Goal: Task Accomplishment & Management: Manage account settings

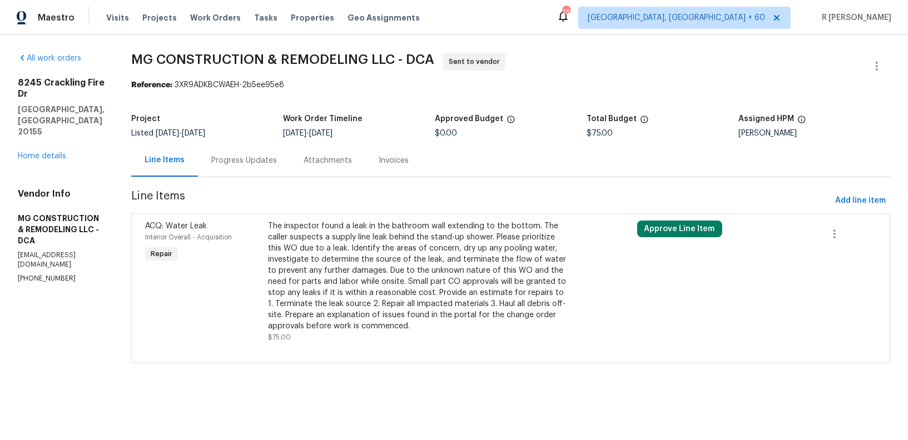
click at [290, 149] on div "Progress Updates" at bounding box center [244, 160] width 92 height 33
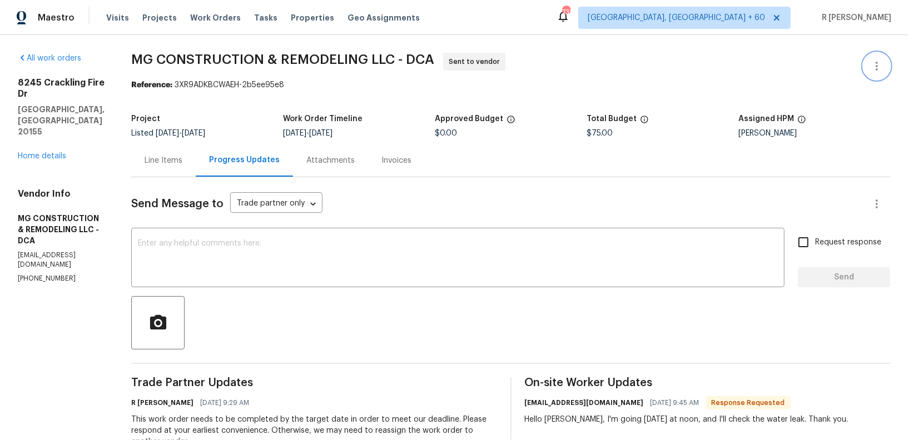
click at [875, 63] on icon "button" at bounding box center [876, 65] width 13 height 13
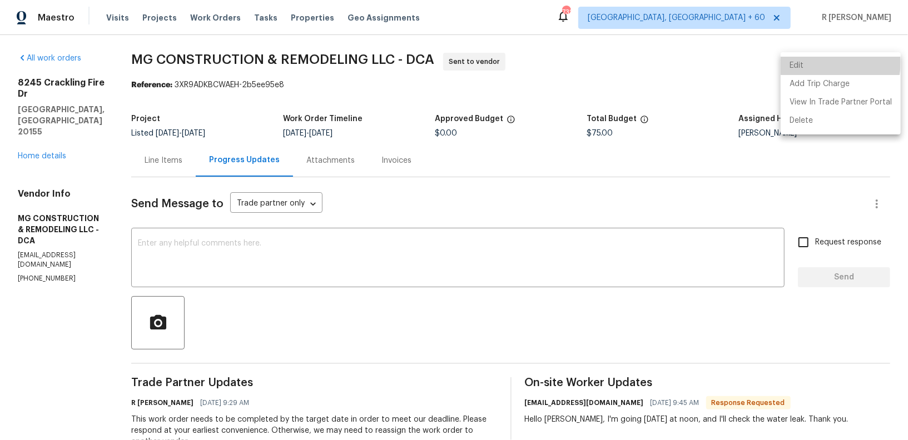
click at [817, 62] on li "Edit" at bounding box center [840, 66] width 120 height 18
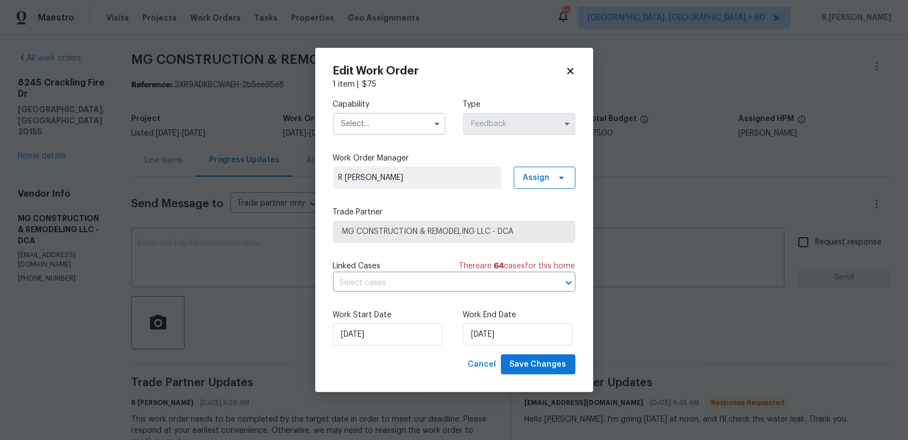
click at [410, 119] on input "text" at bounding box center [389, 124] width 112 height 22
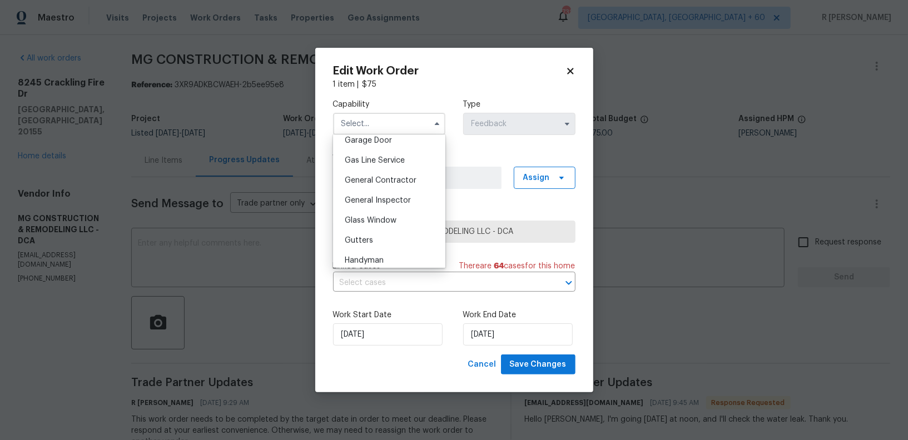
scroll to position [500, 0]
click at [383, 173] on div "General Contractor" at bounding box center [389, 178] width 107 height 20
type input "General Contractor"
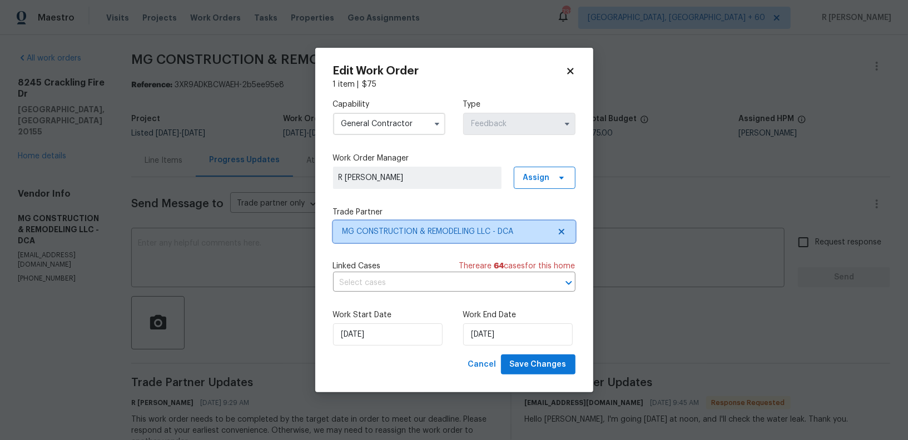
click at [403, 236] on span "MG CONSTRUCTION & REMODELING LLC - DCA" at bounding box center [445, 231] width 207 height 11
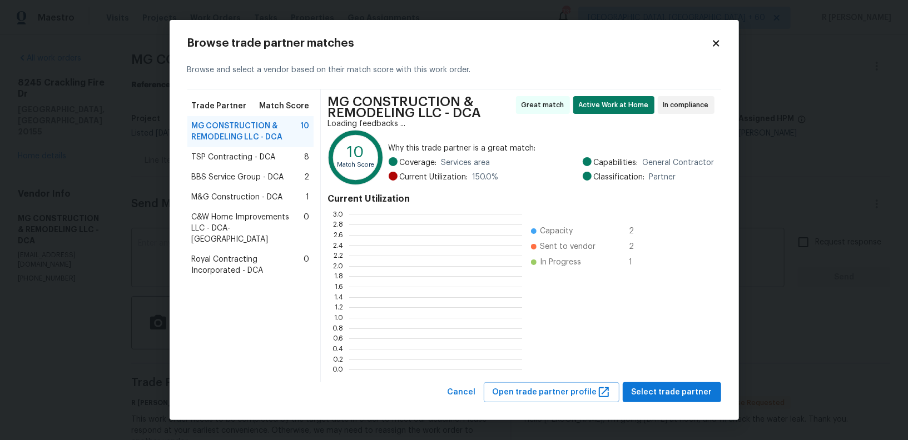
scroll to position [156, 173]
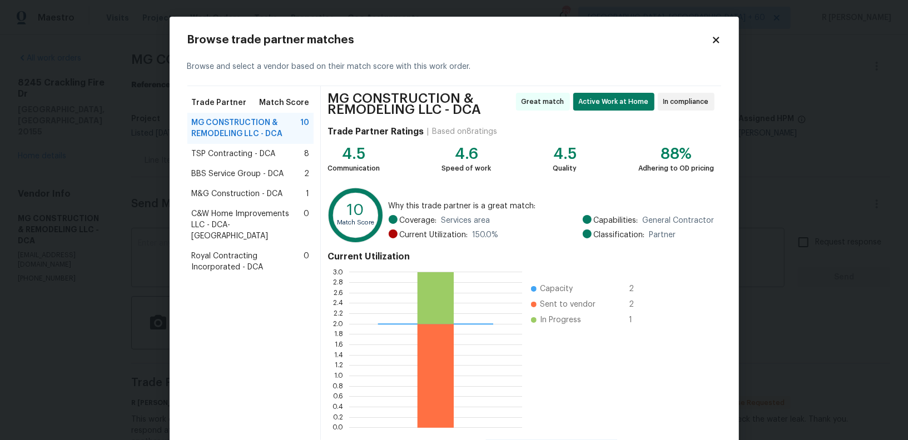
click at [247, 190] on span "M&G Construction - DCA" at bounding box center [237, 193] width 91 height 11
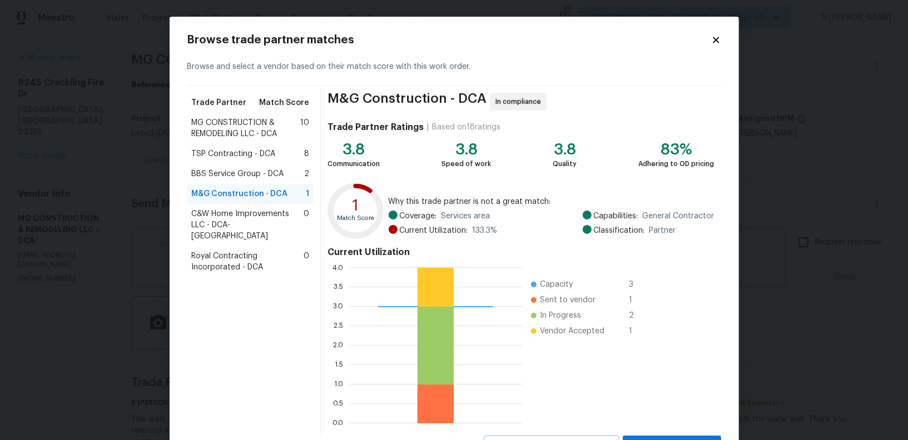
click at [656, 292] on div "0.0 0.5 1.0 1.5 2.0 2.5 3.0 3.5 4.0 Capacity 3 Sent to vendor 1 In Progress 2 V…" at bounding box center [493, 345] width 333 height 167
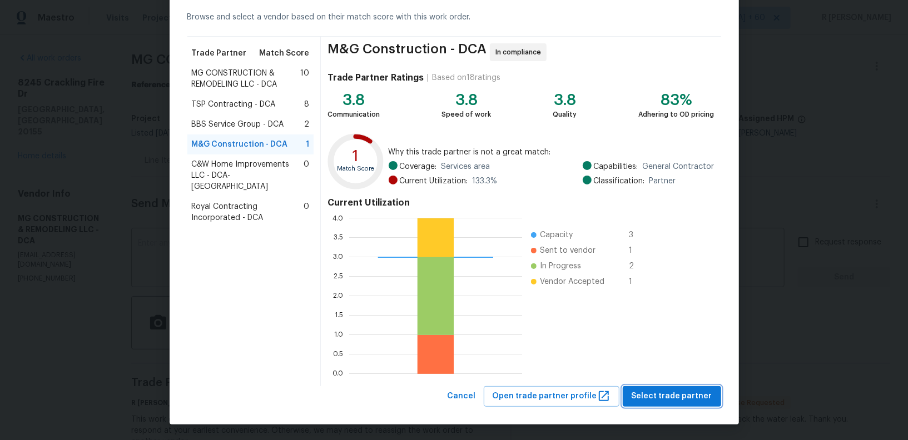
click at [666, 387] on button "Select trade partner" at bounding box center [671, 396] width 98 height 21
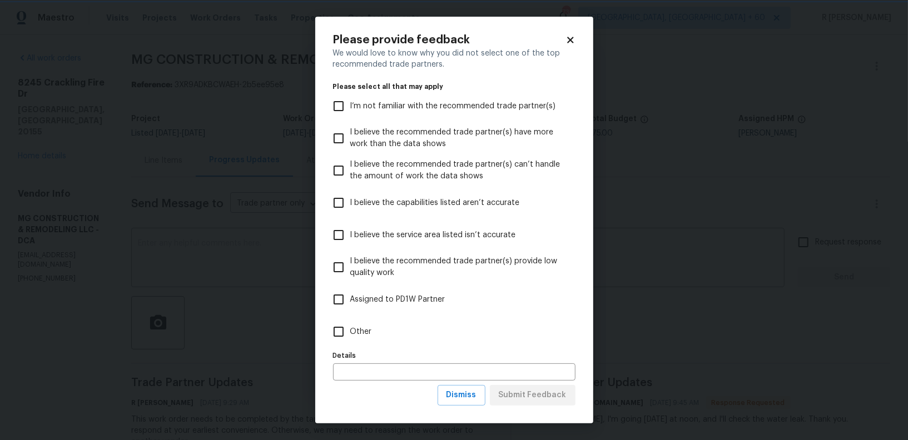
scroll to position [0, 0]
click at [354, 332] on span "Other" at bounding box center [361, 332] width 22 height 12
click at [350, 332] on input "Other" at bounding box center [338, 331] width 23 height 23
checkbox input "true"
click at [527, 392] on span "Submit Feedback" at bounding box center [533, 395] width 68 height 14
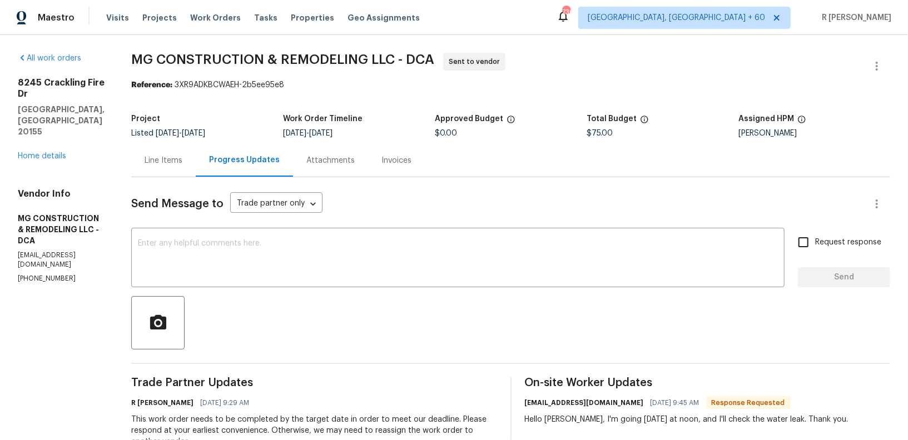
click at [725, 77] on body "Maestro Visits Projects Work Orders Tasks Properties Geo Assignments 730 Greens…" at bounding box center [454, 220] width 908 height 440
click at [478, 203] on div "Send Message to Trade partner only Trade partner only ​" at bounding box center [497, 204] width 732 height 27
click at [196, 148] on div "Line Items" at bounding box center [163, 160] width 64 height 33
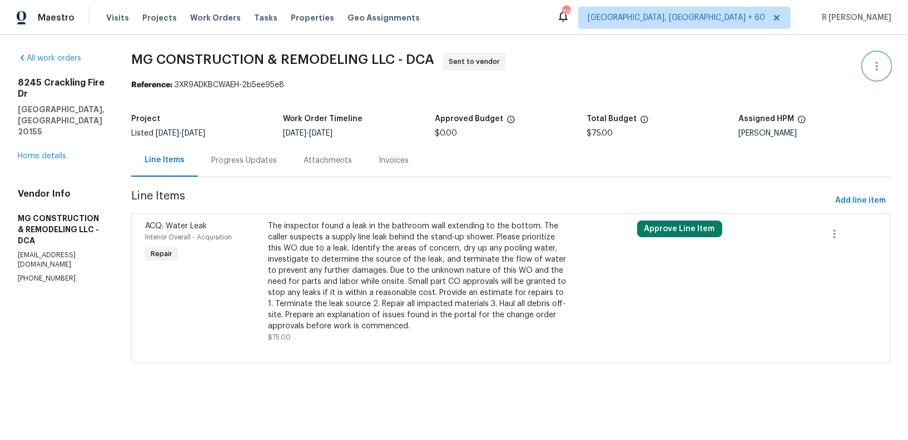
click at [888, 65] on button "button" at bounding box center [876, 66] width 27 height 27
click at [815, 62] on li "Edit" at bounding box center [840, 66] width 120 height 18
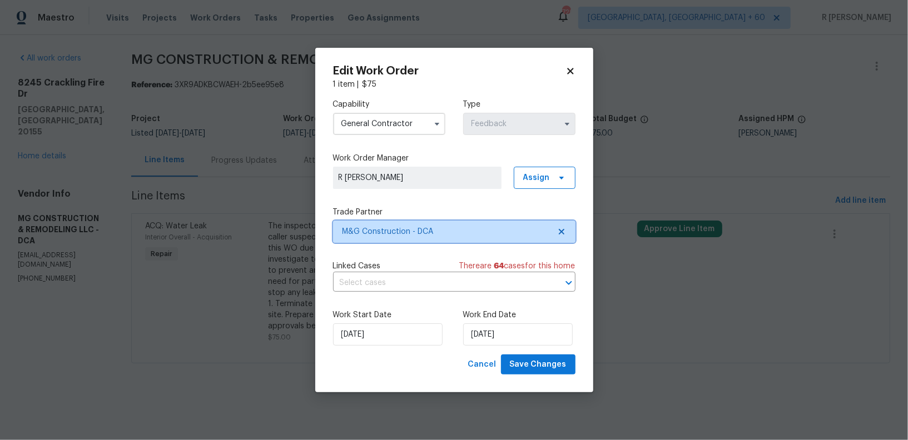
click at [400, 226] on span "M&G Construction - DCA" at bounding box center [445, 231] width 207 height 11
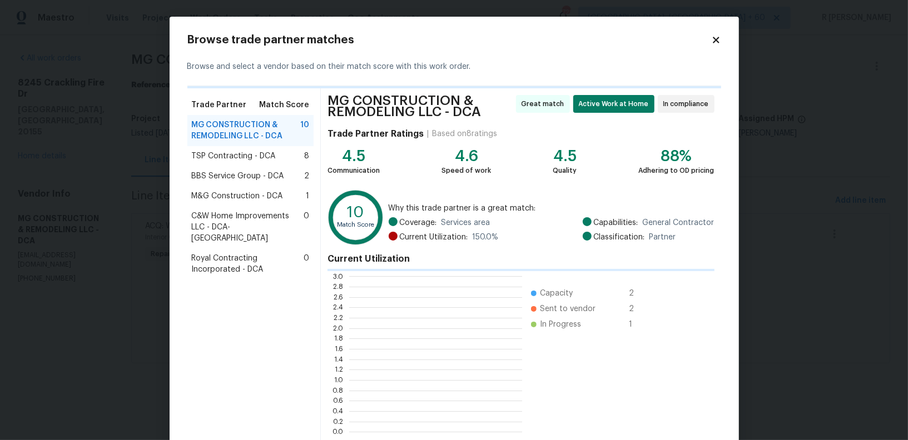
scroll to position [156, 173]
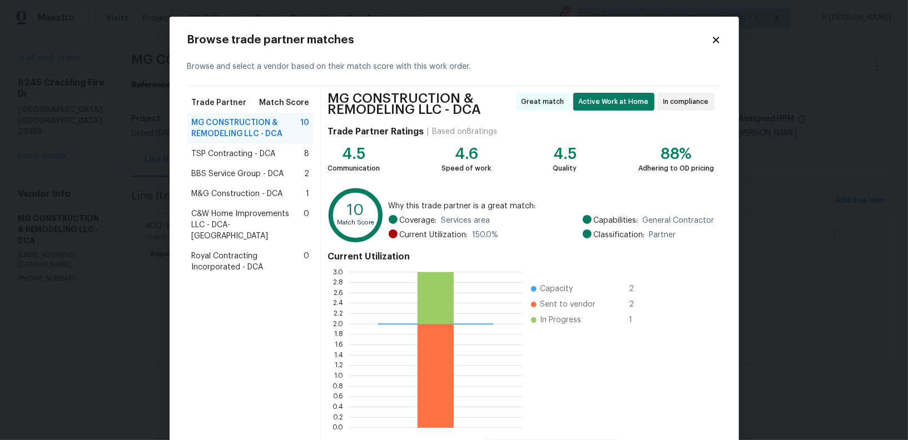
click at [712, 40] on icon at bounding box center [716, 40] width 10 height 10
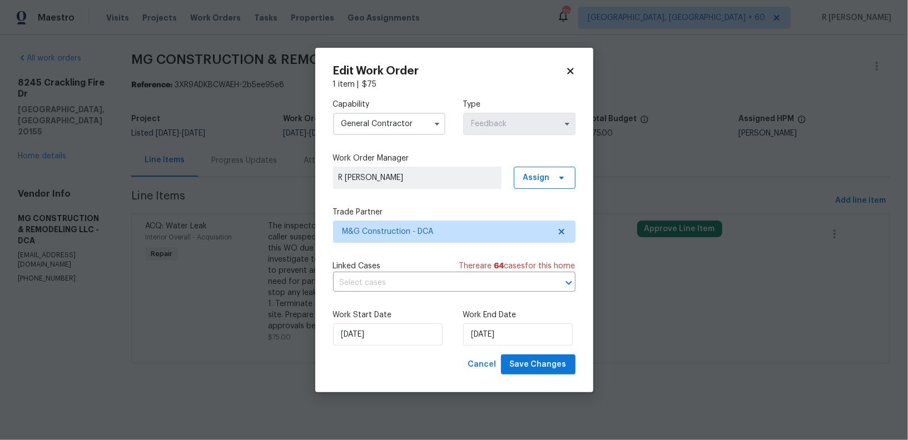
click at [375, 132] on input "General Contractor" at bounding box center [389, 124] width 112 height 22
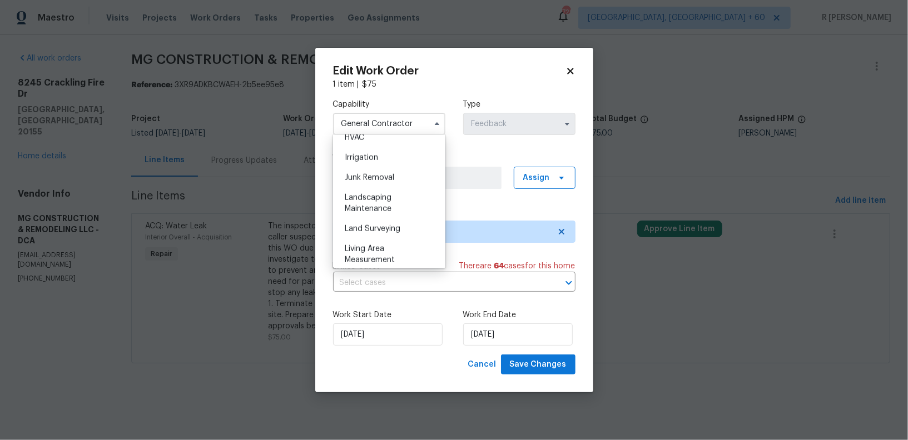
scroll to position [594, 0]
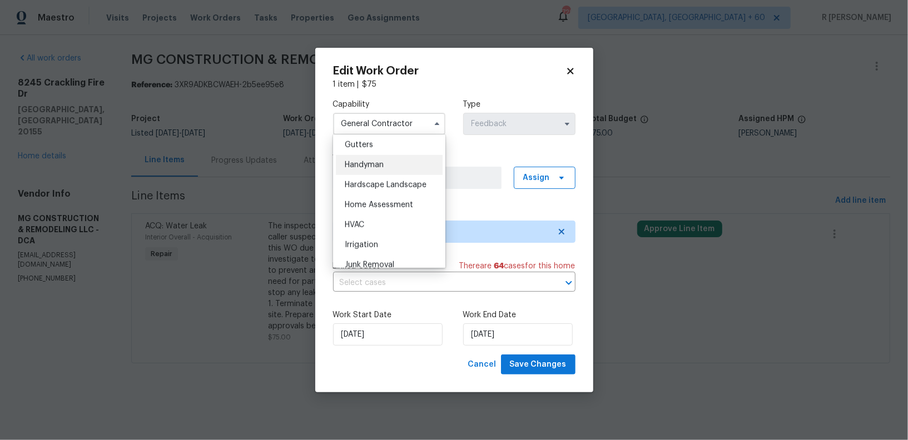
click at [389, 162] on div "Handyman" at bounding box center [389, 165] width 107 height 20
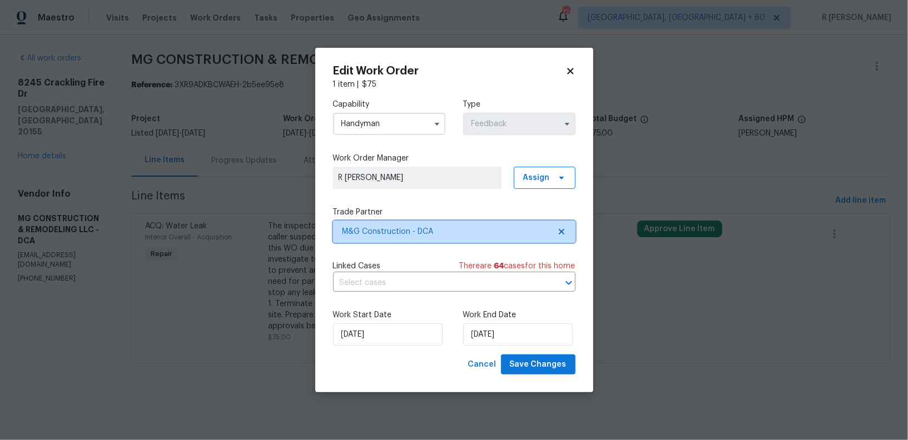
click at [378, 233] on span "M&G Construction - DCA" at bounding box center [445, 231] width 207 height 11
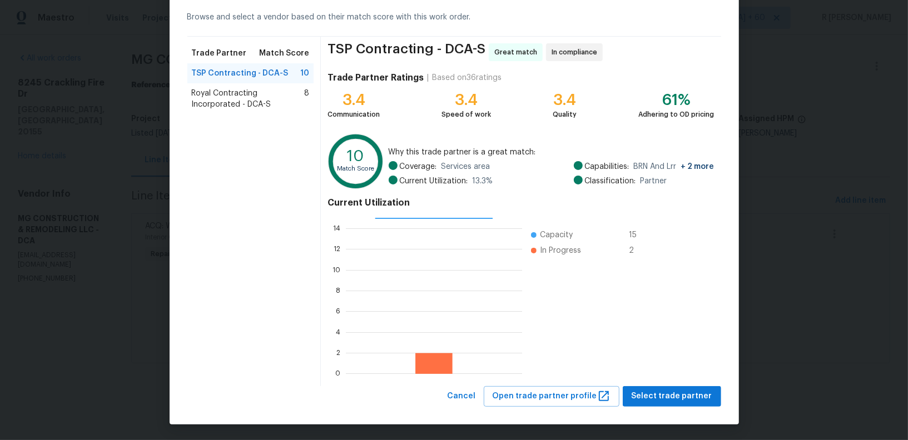
scroll to position [0, 0]
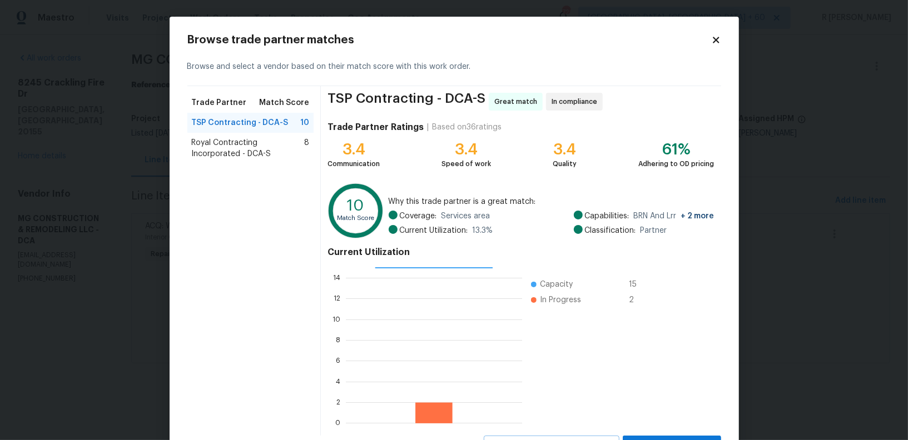
click at [714, 41] on icon at bounding box center [715, 40] width 6 height 6
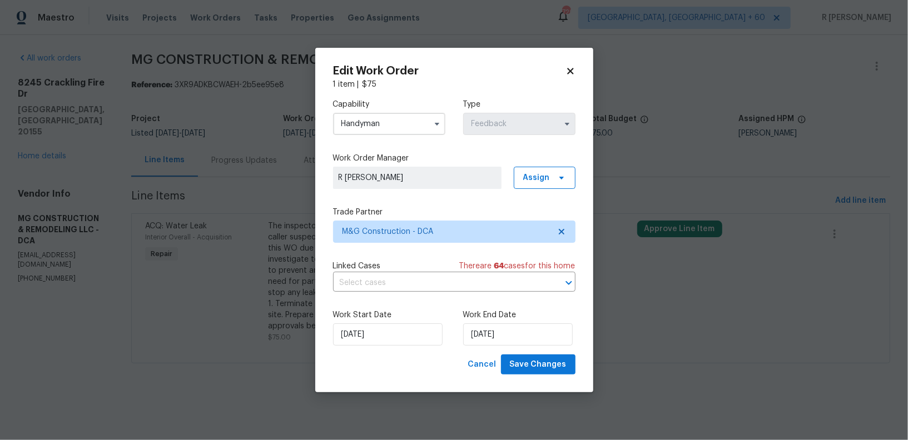
click at [397, 124] on input "Handyman" at bounding box center [389, 124] width 112 height 22
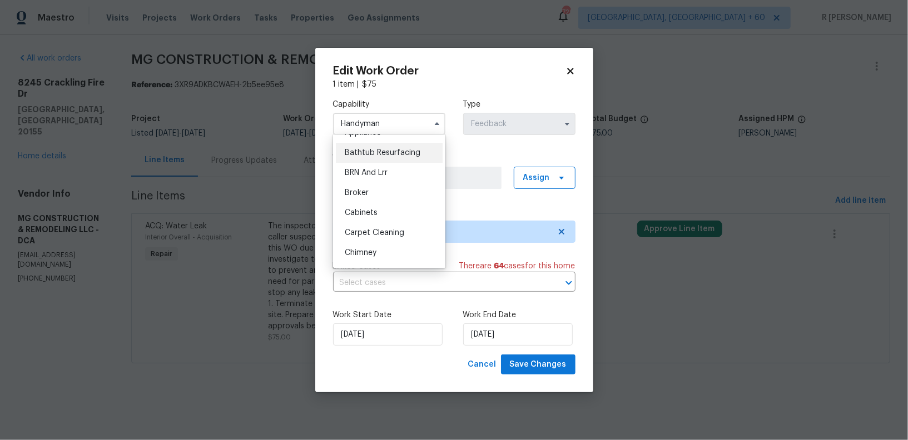
scroll to position [38, 0]
click at [387, 173] on div "BRN And Lrr" at bounding box center [389, 169] width 107 height 20
type input "BRN And Lrr"
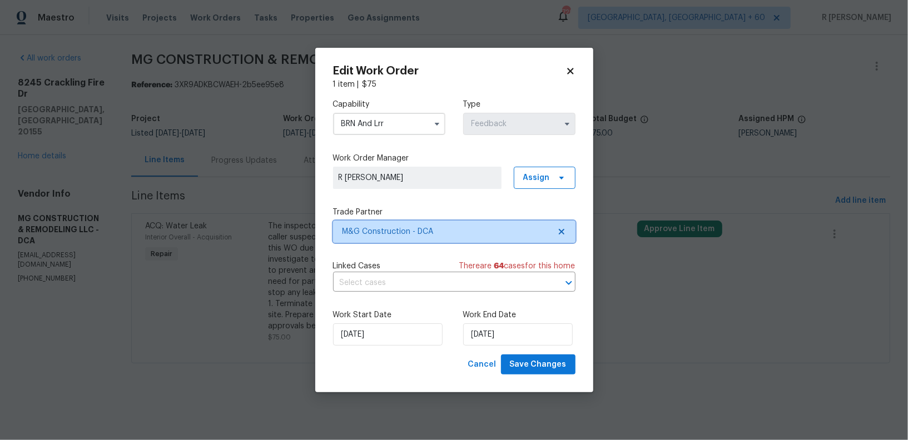
click at [378, 229] on span "M&G Construction - DCA" at bounding box center [445, 231] width 207 height 11
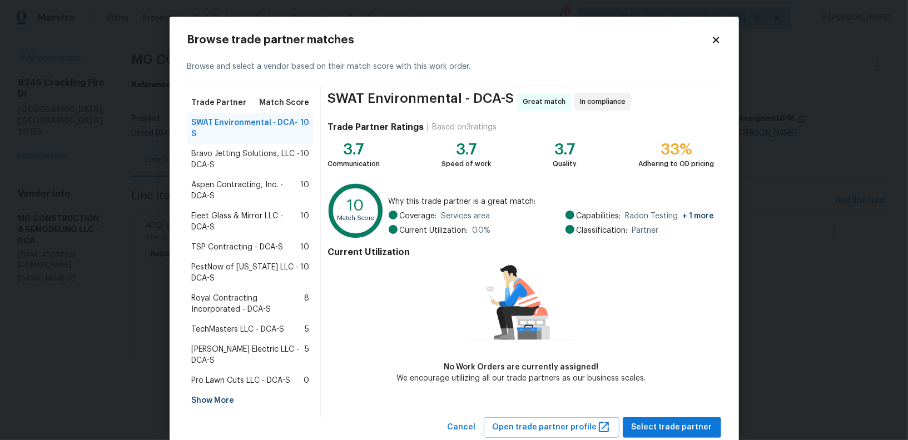
click at [208, 185] on span "Aspen Contracting, Inc. - DCA-S" at bounding box center [246, 191] width 109 height 22
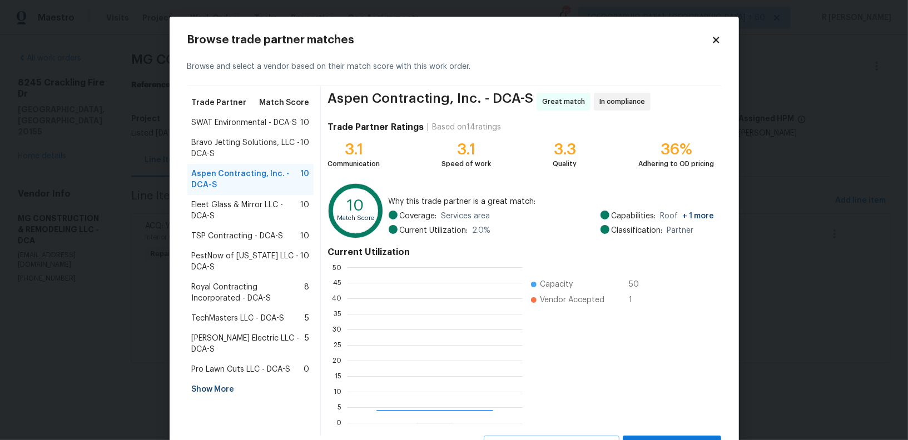
scroll to position [156, 174]
click at [235, 200] on span "Eleet Glass & Mirror LLC - DCA-S" at bounding box center [246, 211] width 109 height 22
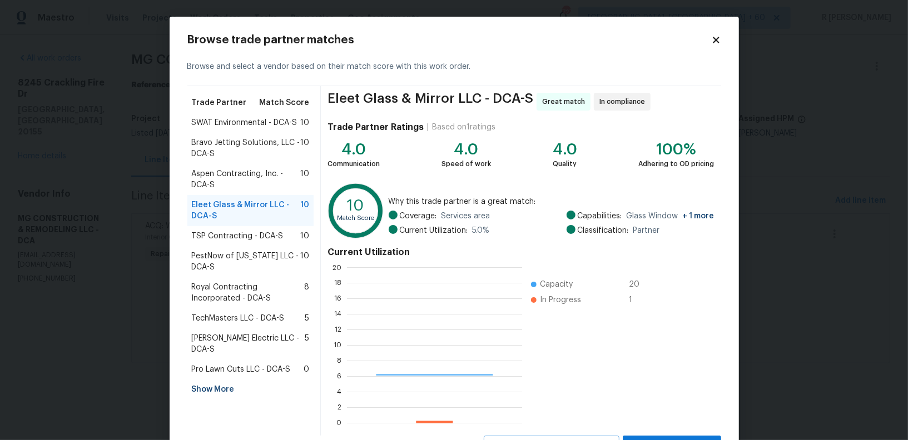
scroll to position [156, 175]
click at [239, 245] on div "TSP Contracting - DCA-S 10" at bounding box center [250, 236] width 127 height 20
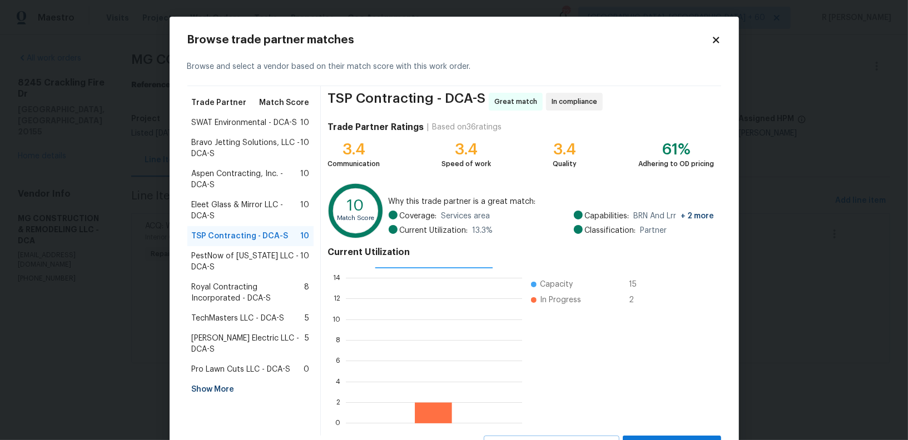
click at [225, 258] on span "PestNow of Virginia LLC - DCA-S" at bounding box center [246, 262] width 109 height 22
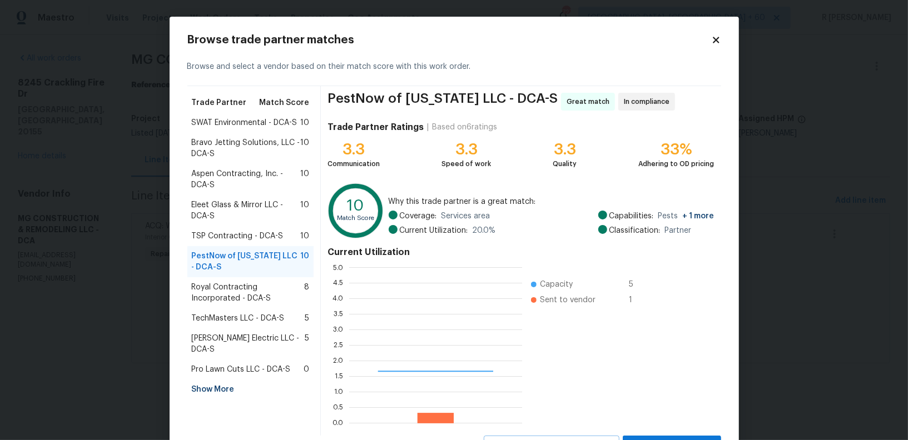
scroll to position [156, 173]
click at [225, 302] on span "Royal Contracting Incorporated - DCA-S" at bounding box center [248, 293] width 113 height 22
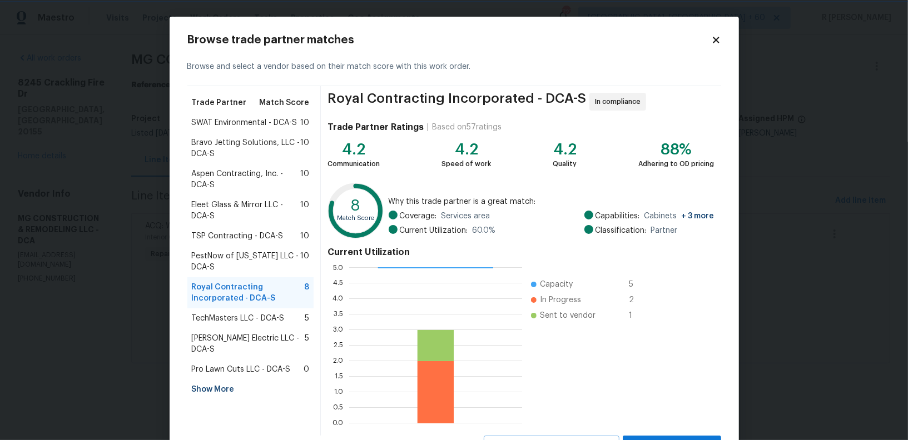
scroll to position [49, 0]
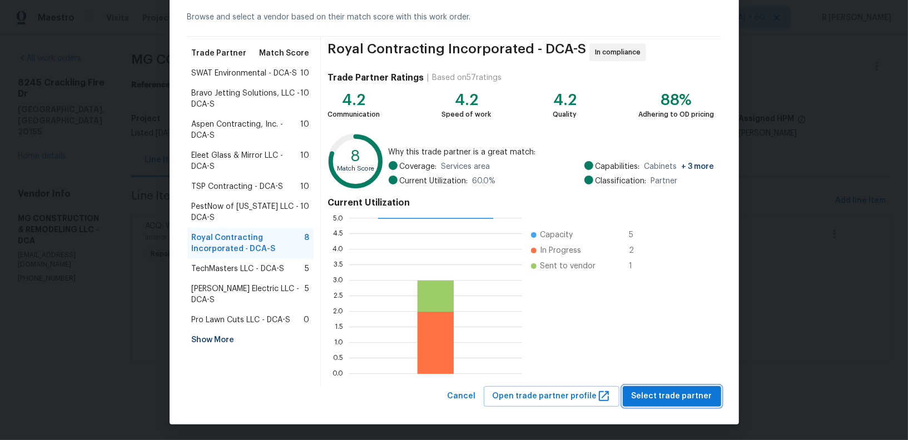
click at [661, 397] on span "Select trade partner" at bounding box center [671, 397] width 81 height 14
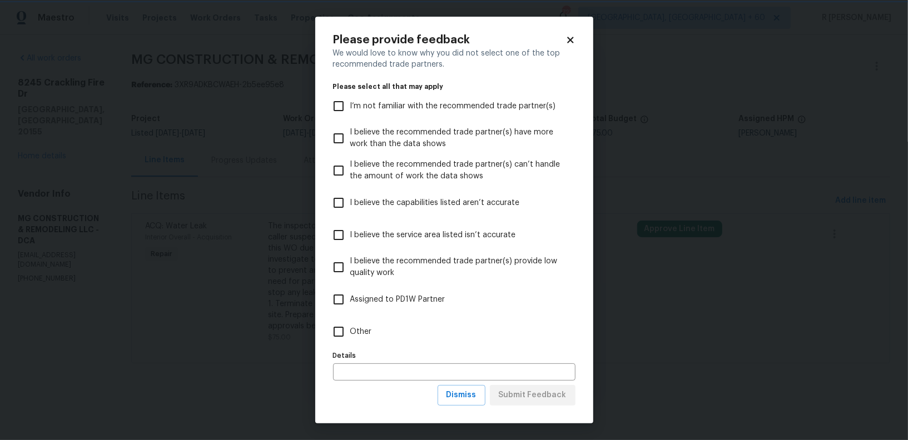
scroll to position [0, 0]
click at [358, 334] on span "Other" at bounding box center [361, 332] width 22 height 12
click at [350, 334] on input "Other" at bounding box center [338, 331] width 23 height 23
checkbox input "true"
click at [545, 404] on button "Submit Feedback" at bounding box center [533, 395] width 86 height 21
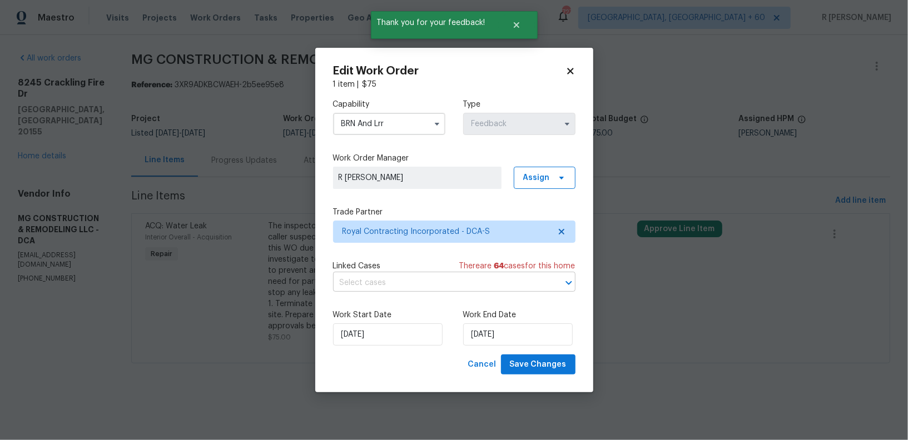
click at [395, 278] on input "text" at bounding box center [438, 283] width 211 height 17
click at [360, 365] on div "Cancel Save Changes" at bounding box center [454, 365] width 242 height 21
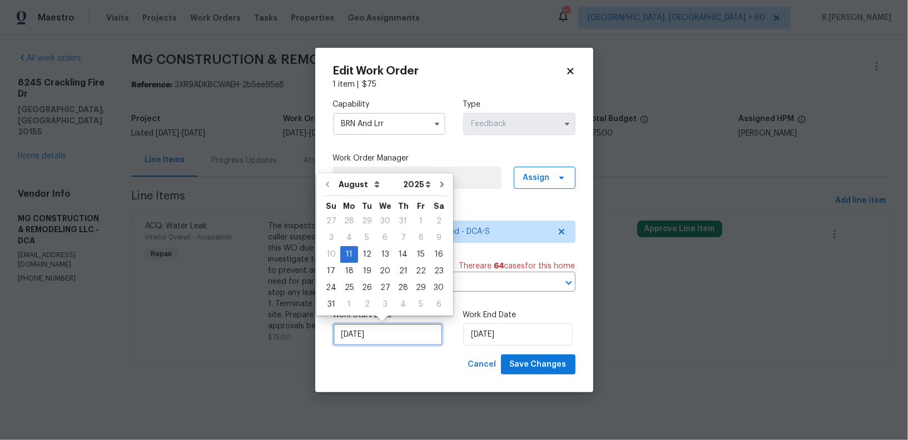
click at [365, 343] on input "11/08/2025" at bounding box center [387, 334] width 109 height 22
click at [388, 257] on div "13" at bounding box center [385, 255] width 18 height 16
type input "13/08/2025"
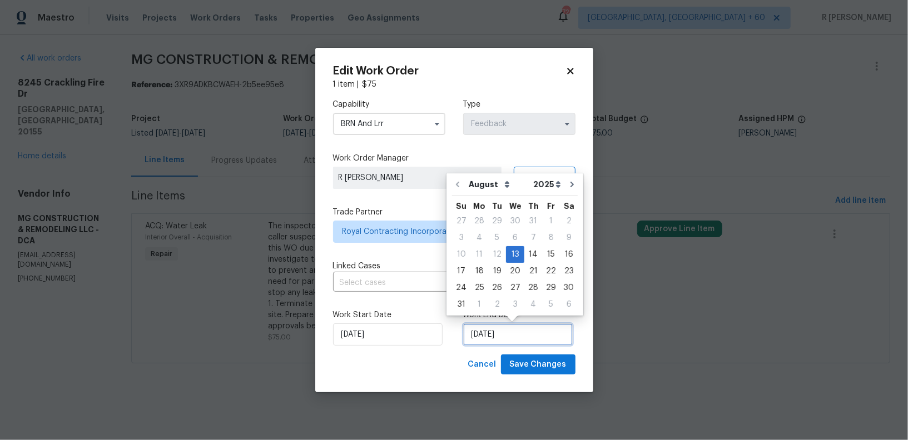
click at [501, 329] on input "13/08/2025" at bounding box center [517, 334] width 109 height 22
click at [551, 251] on div "15" at bounding box center [551, 255] width 18 height 16
type input "15/08/2025"
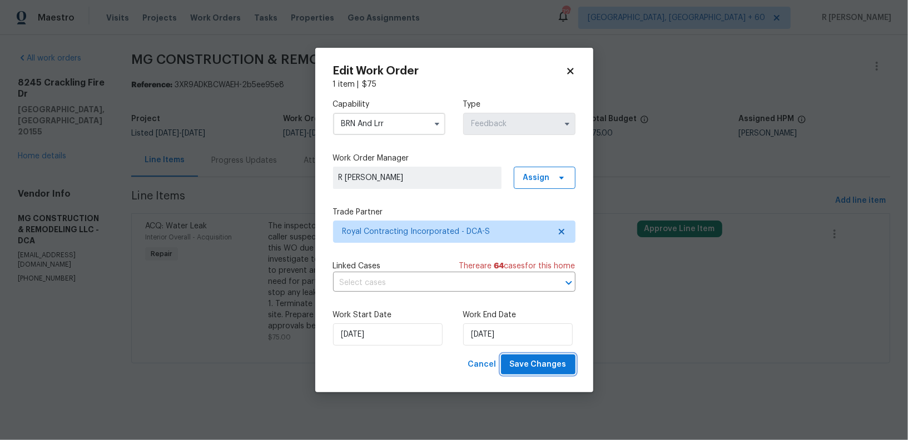
click at [545, 367] on span "Save Changes" at bounding box center [538, 365] width 57 height 14
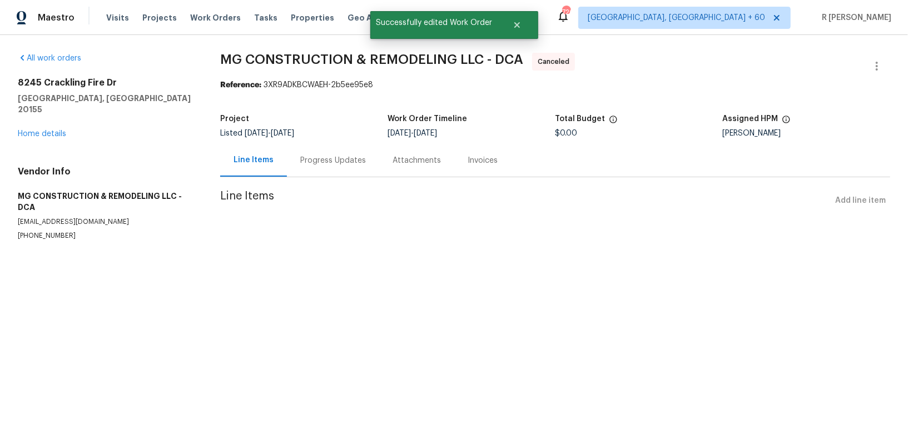
click at [66, 119] on div "8245 Crackling Fire Dr Gainesville, VA 20155 Home details" at bounding box center [106, 108] width 176 height 62
click at [47, 130] on link "Home details" at bounding box center [42, 134] width 48 height 8
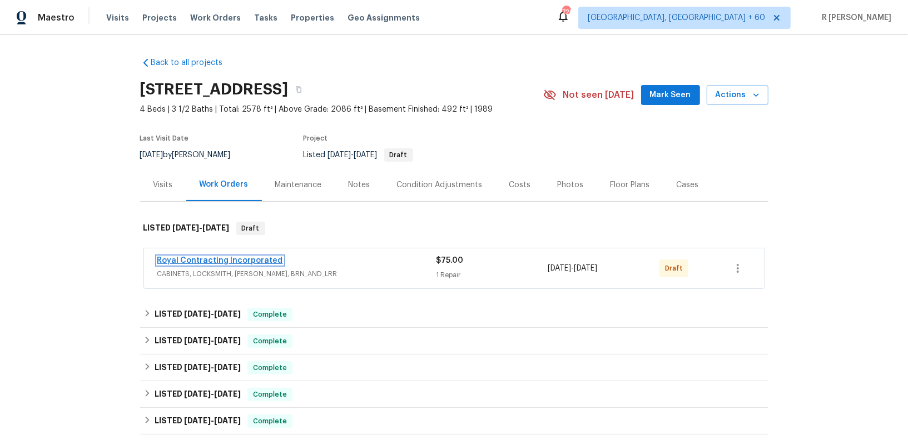
click at [222, 258] on link "Royal Contracting Incorporated" at bounding box center [220, 261] width 126 height 8
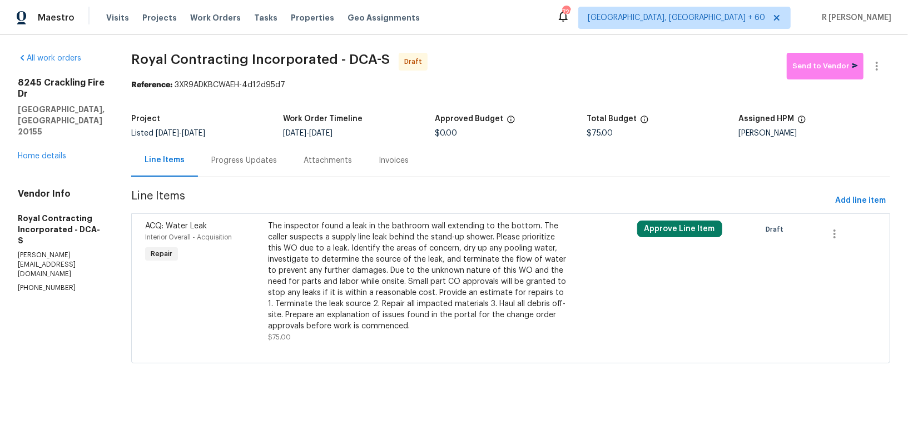
click at [267, 159] on div "Progress Updates" at bounding box center [244, 160] width 66 height 11
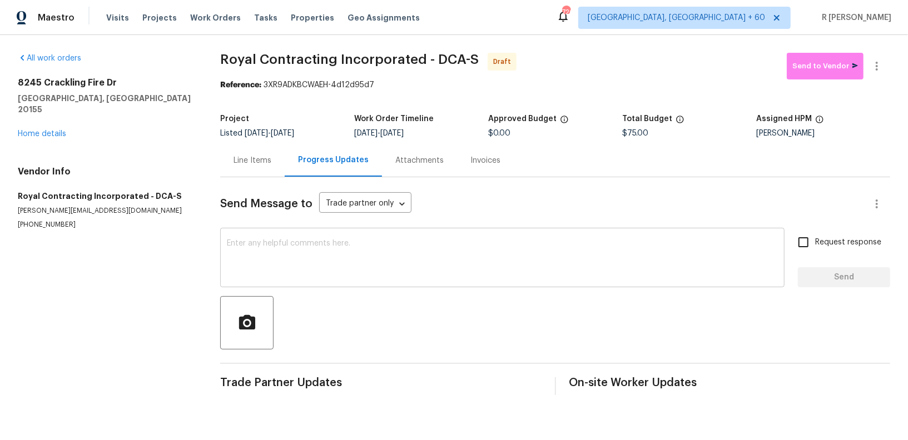
click at [406, 275] on textarea at bounding box center [502, 259] width 551 height 39
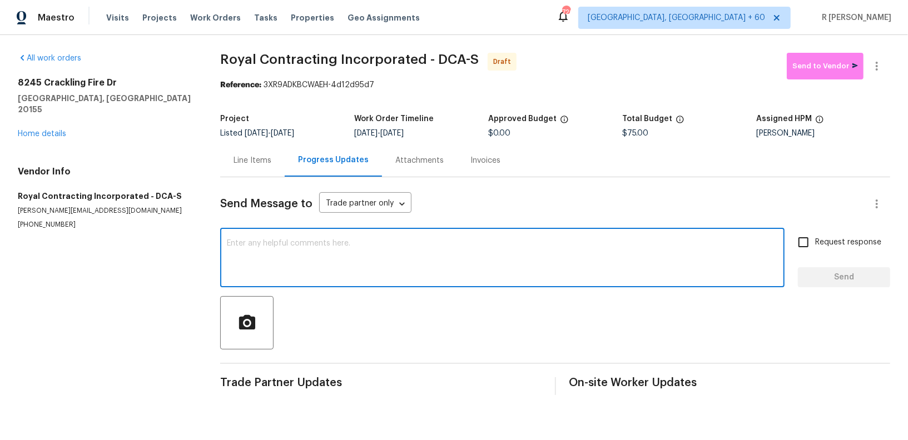
paste textarea "Hi this is (Yogesh) with Opendoor. I’m confirming you received the WO for the p…"
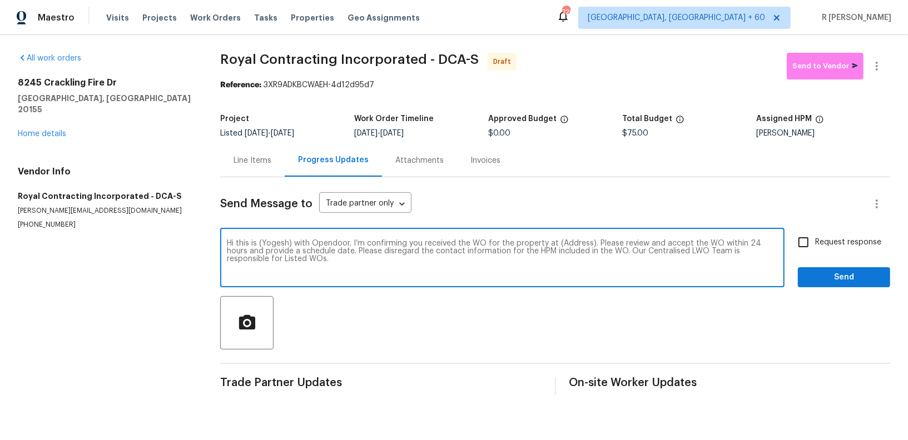
click at [565, 241] on textarea "Hi this is (Yogesh) with Opendoor. I’m confirming you received the WO for the p…" at bounding box center [502, 259] width 551 height 39
paste textarea "8245 Crackling Fire Dr, Gainesville, VA 20155"
type textarea "Hi this is (Yogesh) with Opendoor. I’m confirming you received the WO for the p…"
click at [850, 247] on span "Request response" at bounding box center [848, 243] width 66 height 12
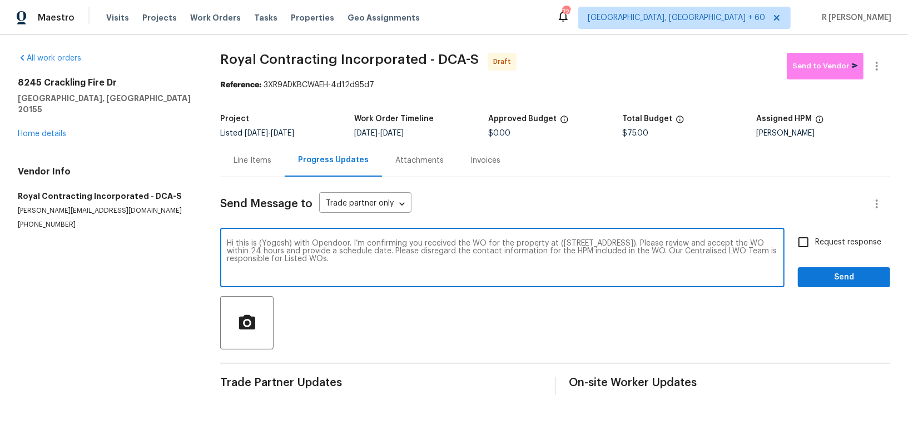
click at [815, 247] on input "Request response" at bounding box center [802, 242] width 23 height 23
checkbox input "true"
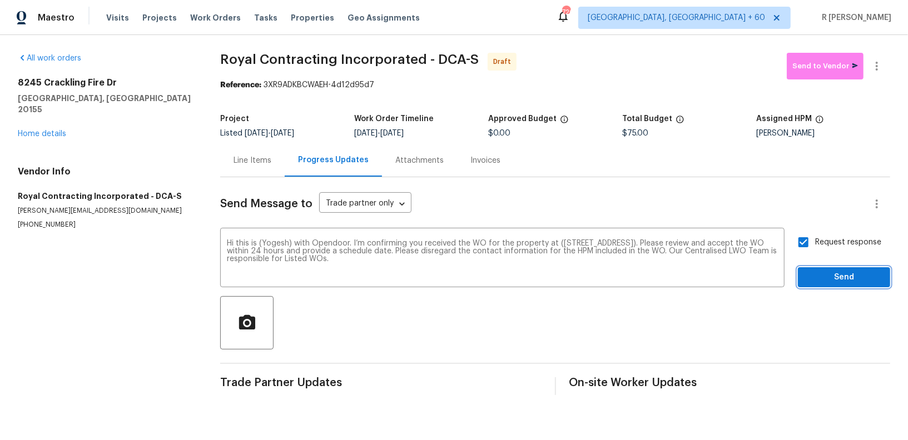
click at [839, 275] on span "Send" at bounding box center [843, 278] width 74 height 14
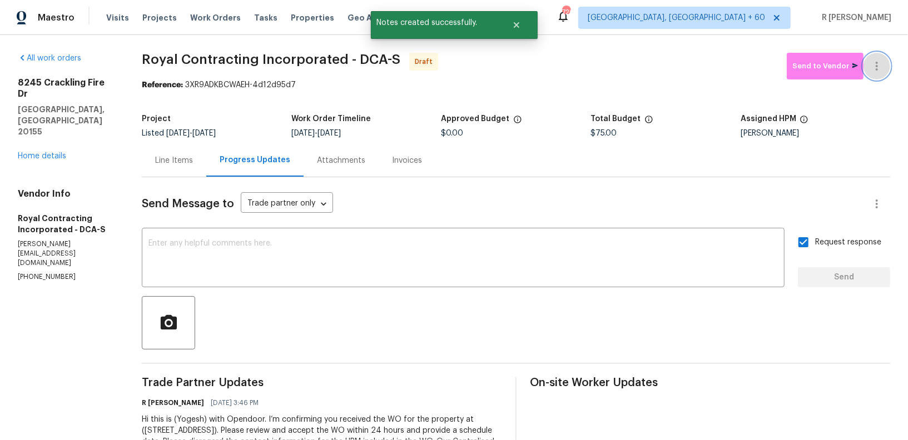
click at [878, 56] on button "button" at bounding box center [876, 66] width 27 height 27
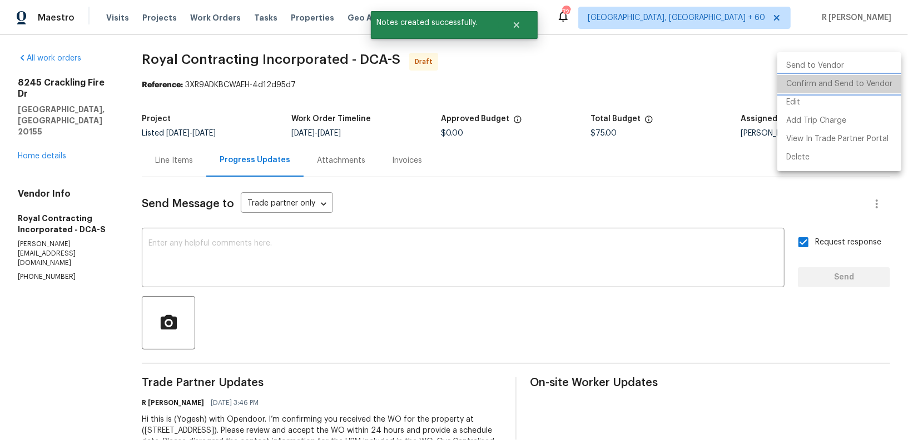
click at [843, 82] on li "Confirm and Send to Vendor" at bounding box center [839, 84] width 124 height 18
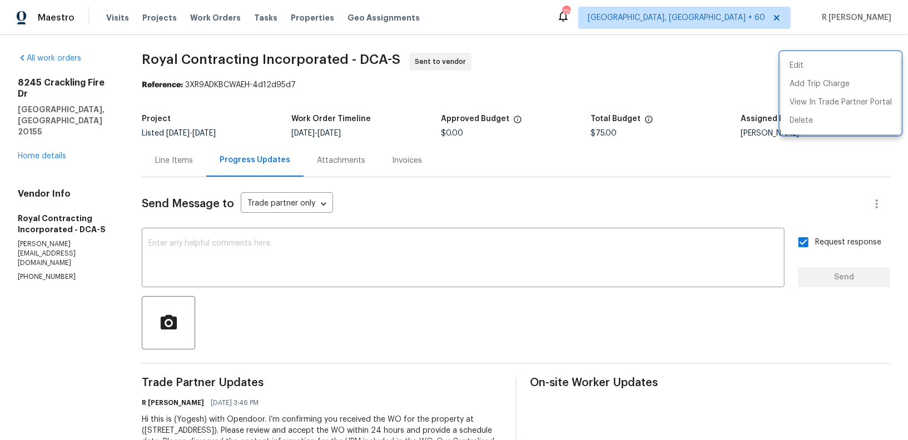
click at [334, 61] on div at bounding box center [454, 220] width 908 height 440
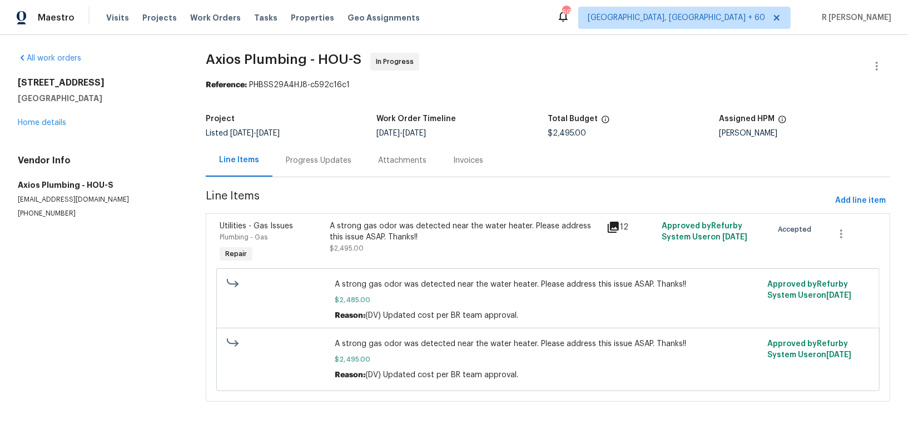
click at [343, 155] on div "Progress Updates" at bounding box center [319, 160] width 66 height 11
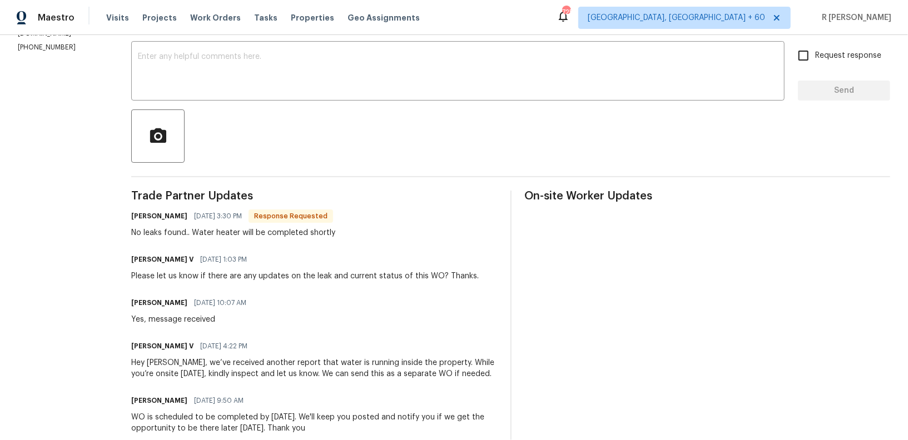
scroll to position [245, 0]
